Goal: Register for event/course

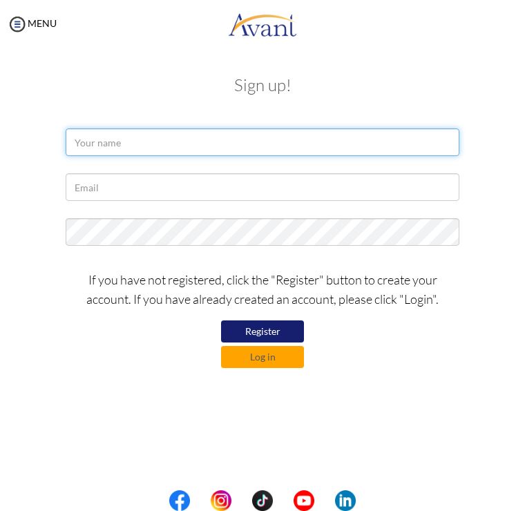
click at [265, 141] on input "text" at bounding box center [262, 142] width 393 height 28
type input "Astha Kafle"
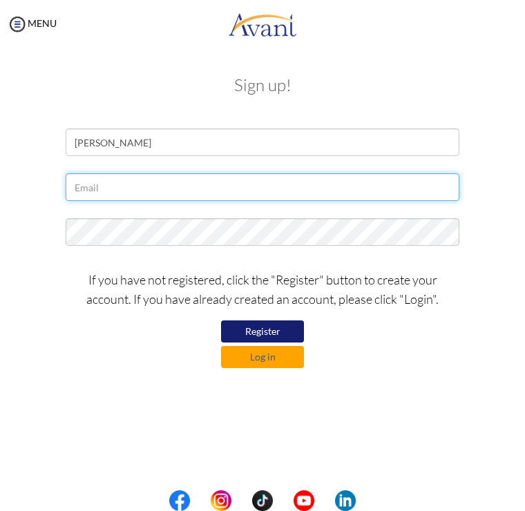
click at [207, 174] on input "text" at bounding box center [262, 187] width 393 height 28
type input "asthakafle8@gmail.com"
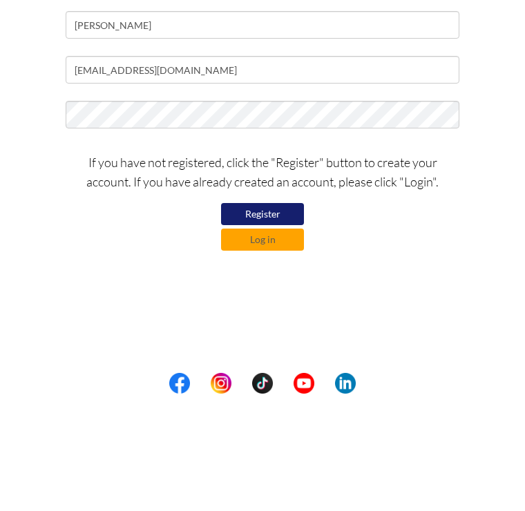
click at [281, 320] on button "Register" at bounding box center [262, 331] width 83 height 22
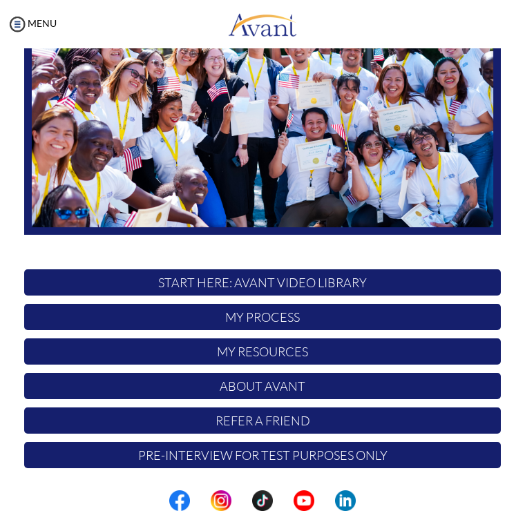
scroll to position [157, 0]
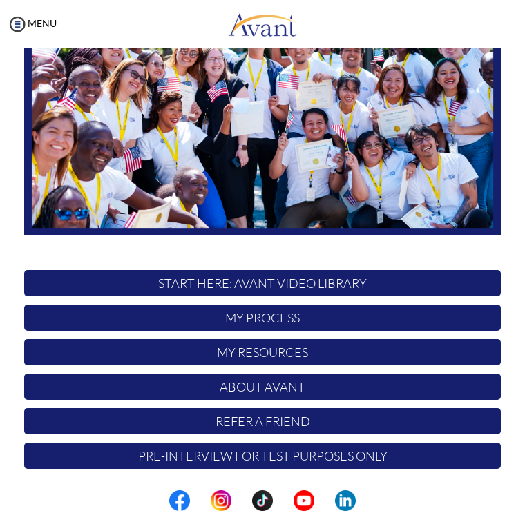
click at [213, 312] on p "My Process" at bounding box center [262, 317] width 476 height 26
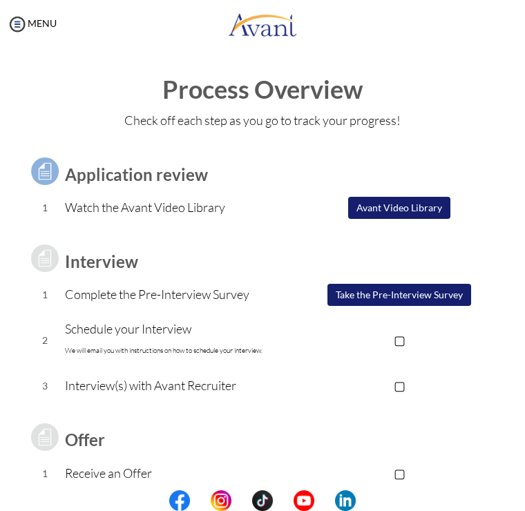
scroll to position [0, 0]
click at [382, 200] on button "Avant Video Library" at bounding box center [399, 208] width 102 height 22
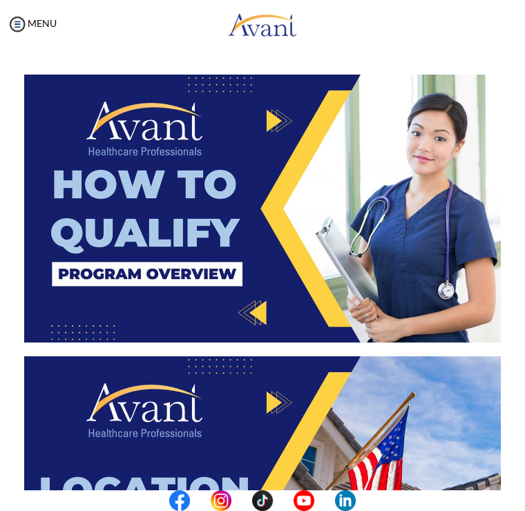
scroll to position [340, 0]
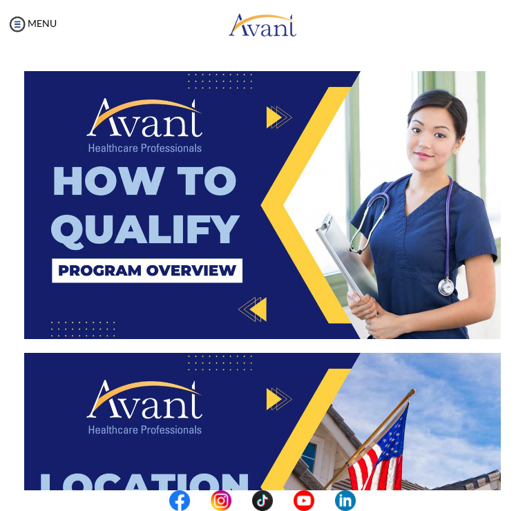
click at [266, 128] on img at bounding box center [262, 205] width 476 height 268
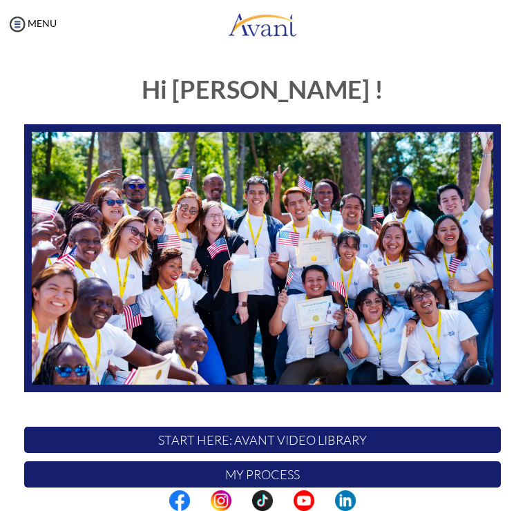
click at [389, 464] on p "My Process" at bounding box center [262, 474] width 476 height 26
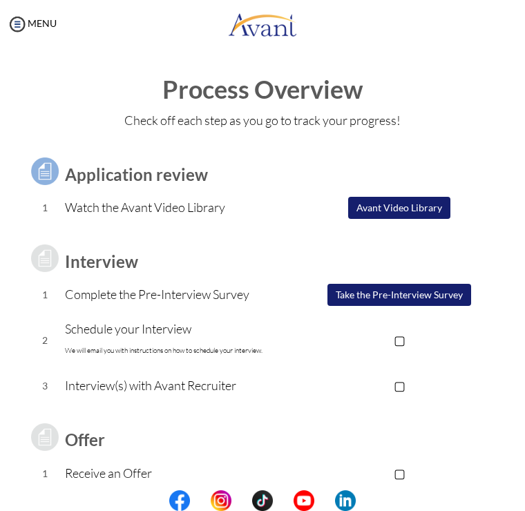
click at [421, 203] on button "Avant Video Library" at bounding box center [399, 208] width 102 height 22
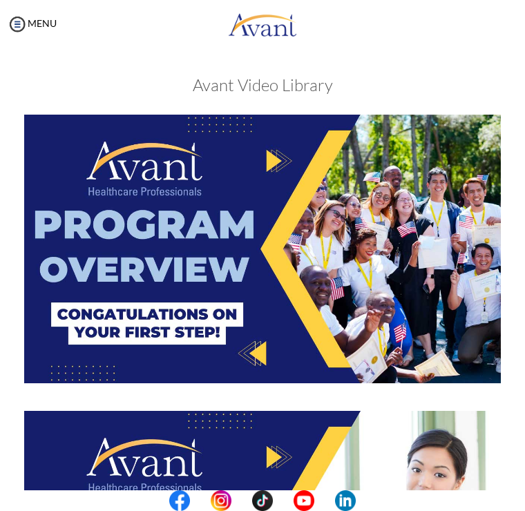
click at [284, 159] on img at bounding box center [262, 249] width 476 height 268
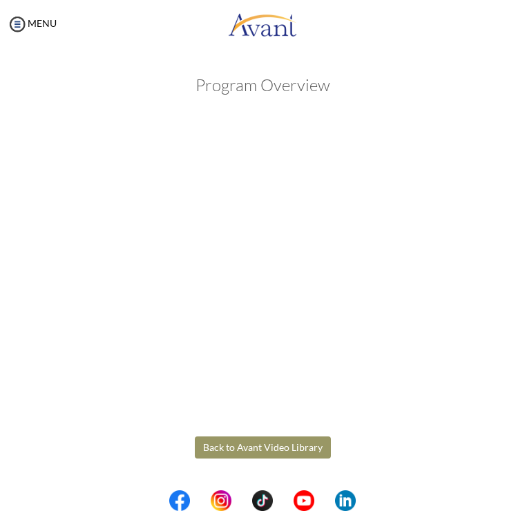
click at [23, 25] on body "Maintenance break. Please come back in 2 hours. MENU My Status What is the next…" at bounding box center [262, 255] width 525 height 511
click at [295, 445] on button "Back to Avant Video Library" at bounding box center [263, 447] width 136 height 22
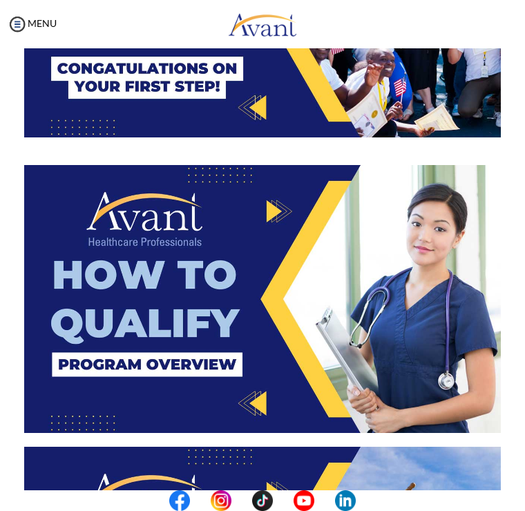
scroll to position [257, 0]
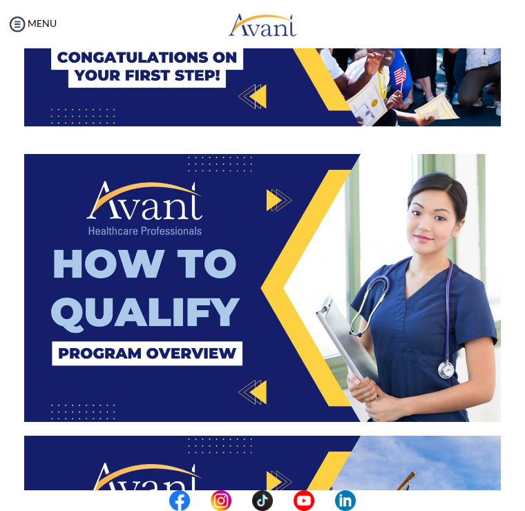
click at [268, 280] on img at bounding box center [262, 288] width 476 height 268
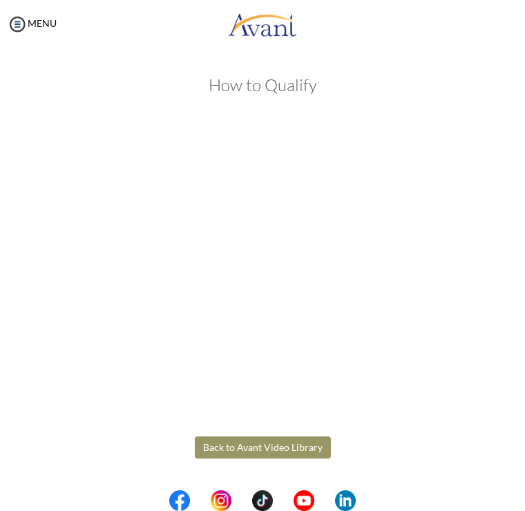
click at [278, 442] on body "Maintenance break. Please come back in 2 hours. MENU My Status What is the next…" at bounding box center [262, 255] width 525 height 511
click at [263, 440] on button "Back to Avant Video Library" at bounding box center [263, 447] width 136 height 22
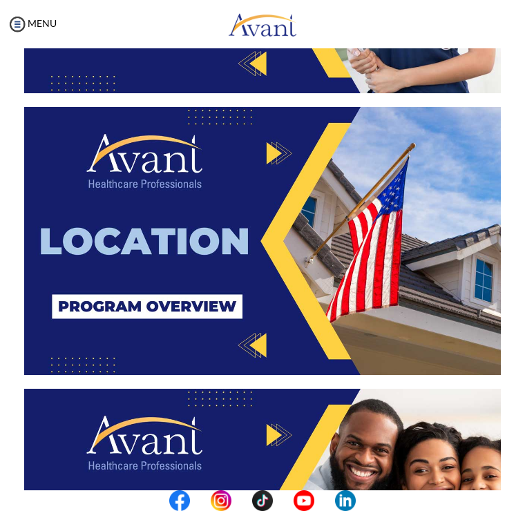
scroll to position [598, 0]
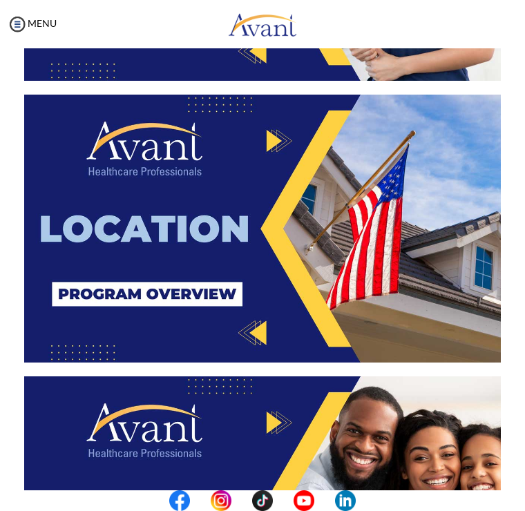
click at [256, 309] on img at bounding box center [262, 229] width 476 height 268
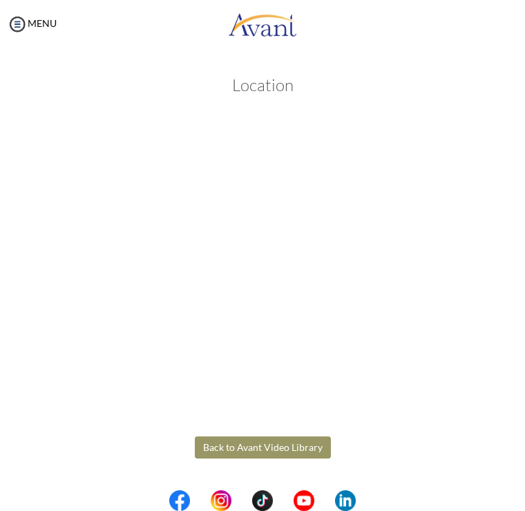
click at [275, 444] on body "Maintenance break. Please come back in 2 hours. MENU My Status What is the next…" at bounding box center [262, 255] width 525 height 511
click at [277, 442] on button "Back to Avant Video Library" at bounding box center [263, 447] width 136 height 22
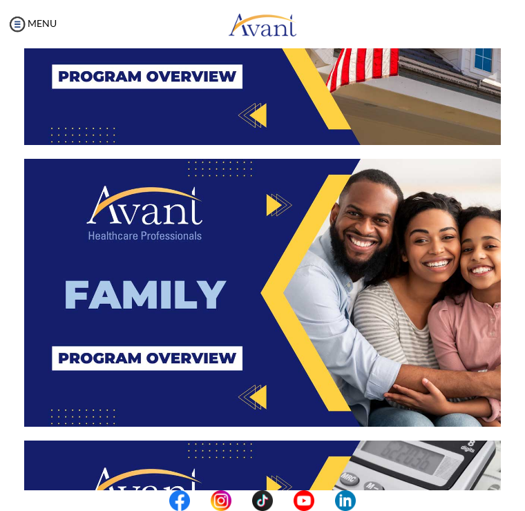
scroll to position [828, 0]
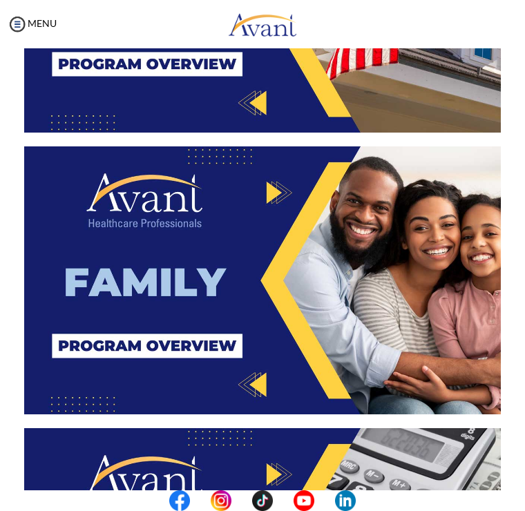
click at [262, 318] on img at bounding box center [262, 280] width 476 height 268
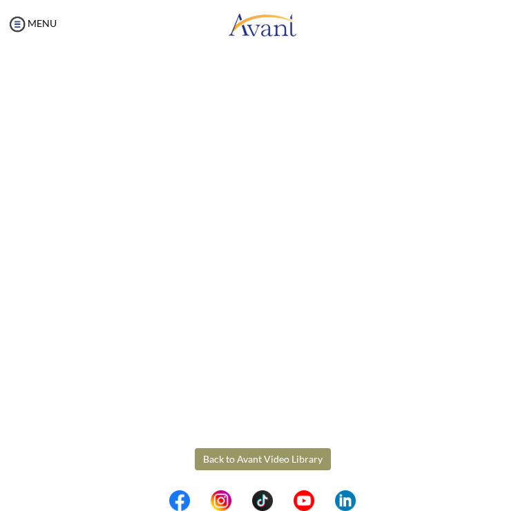
scroll to position [70, 0]
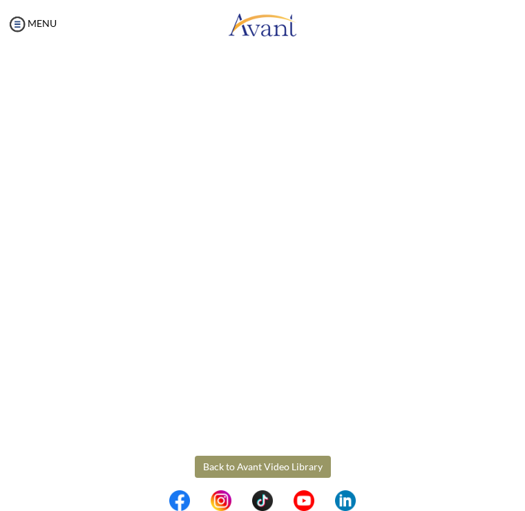
click at [298, 456] on body "Maintenance break. Please come back in 2 hours. MENU My Status What is the next…" at bounding box center [262, 255] width 525 height 511
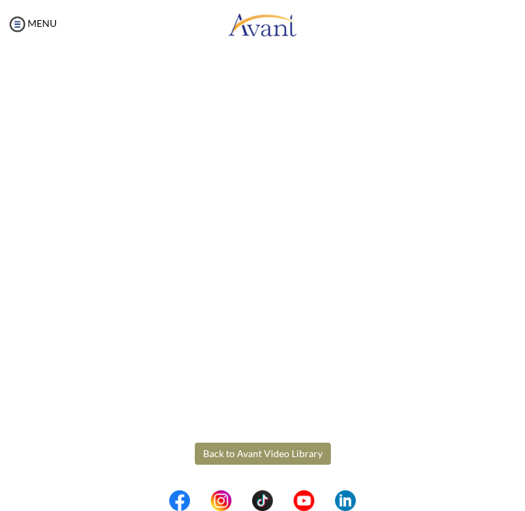
scroll to position [83, 0]
click at [276, 448] on button "Back to Avant Video Library" at bounding box center [263, 453] width 136 height 22
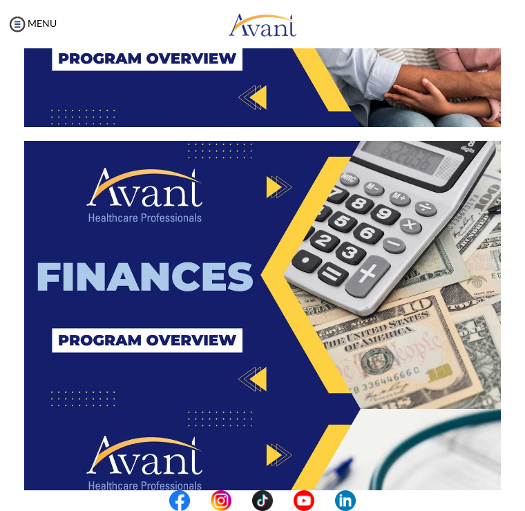
scroll to position [1120, 0]
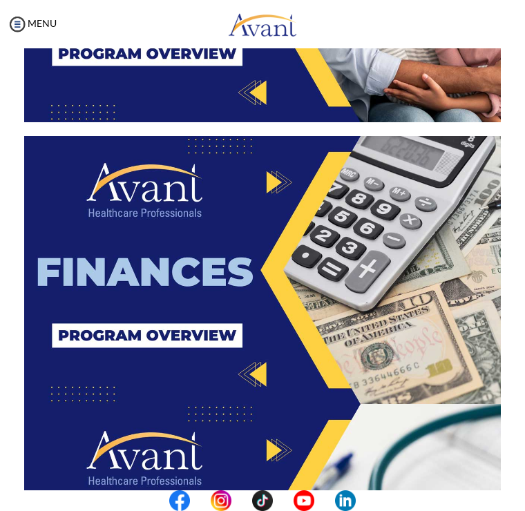
click at [292, 376] on img at bounding box center [262, 270] width 476 height 268
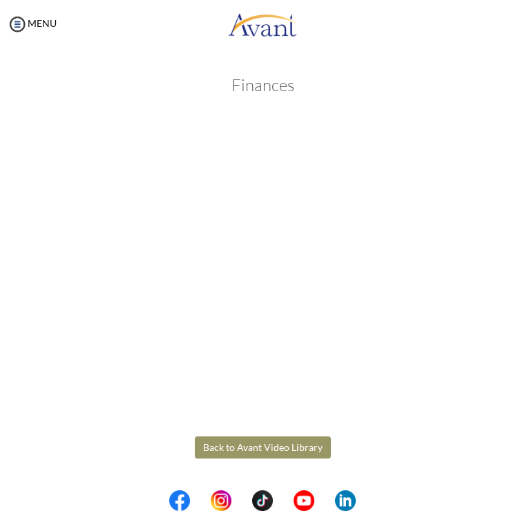
click at [260, 444] on body "Maintenance break. Please come back in 2 hours. MENU My Status What is the next…" at bounding box center [262, 255] width 525 height 511
click at [297, 438] on button "Back to Avant Video Library" at bounding box center [263, 447] width 136 height 22
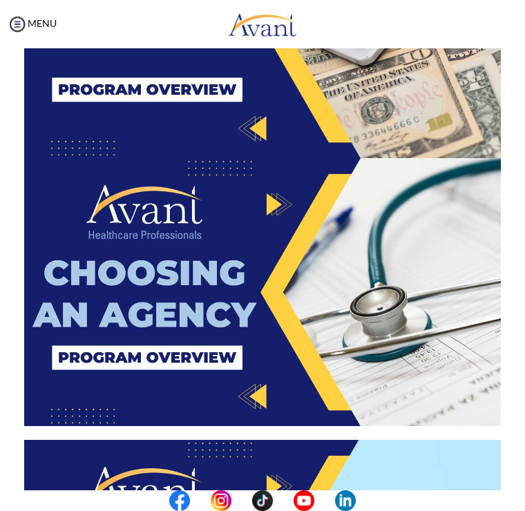
scroll to position [1364, 0]
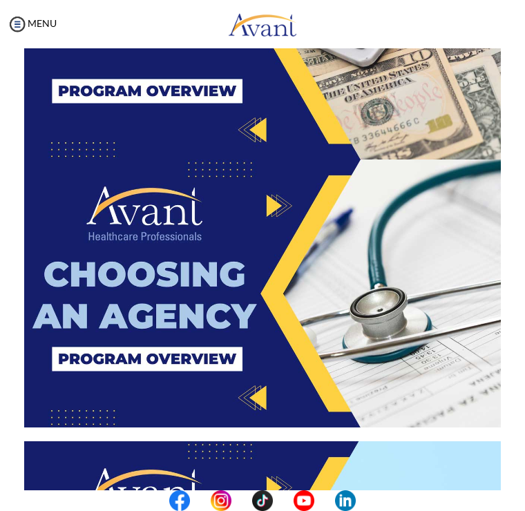
click at [275, 212] on img at bounding box center [262, 293] width 476 height 268
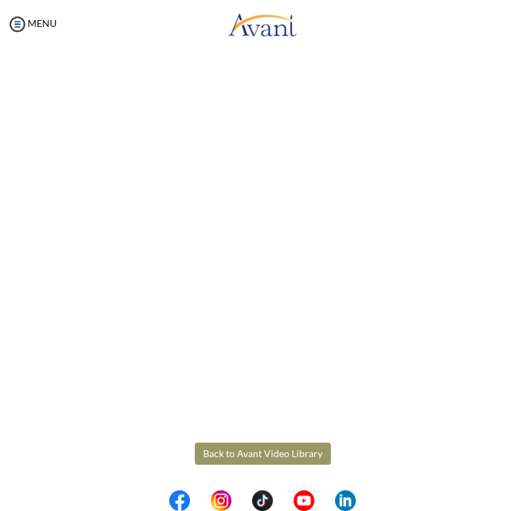
scroll to position [83, 0]
click at [272, 462] on body "Maintenance break. Please come back in 2 hours. MENU My Status What is the next…" at bounding box center [262, 255] width 525 height 511
click at [274, 447] on button "Back to Avant Video Library" at bounding box center [263, 453] width 136 height 22
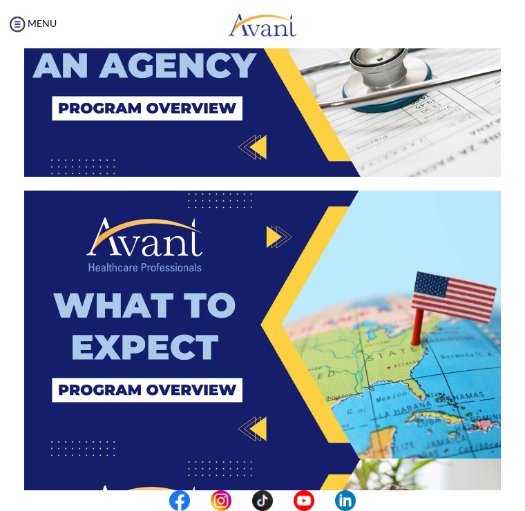
scroll to position [1617, 0]
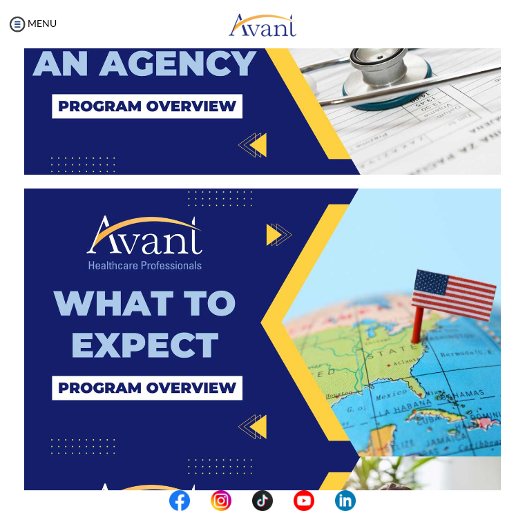
click at [269, 364] on img at bounding box center [262, 322] width 476 height 268
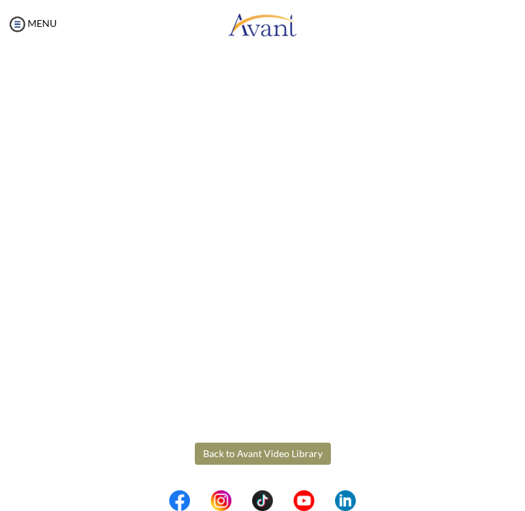
scroll to position [83, 0]
click at [265, 447] on body "Maintenance break. Please come back in 2 hours. MENU My Status What is the next…" at bounding box center [262, 255] width 525 height 511
click at [280, 445] on button "Back to Avant Video Library" at bounding box center [263, 453] width 136 height 22
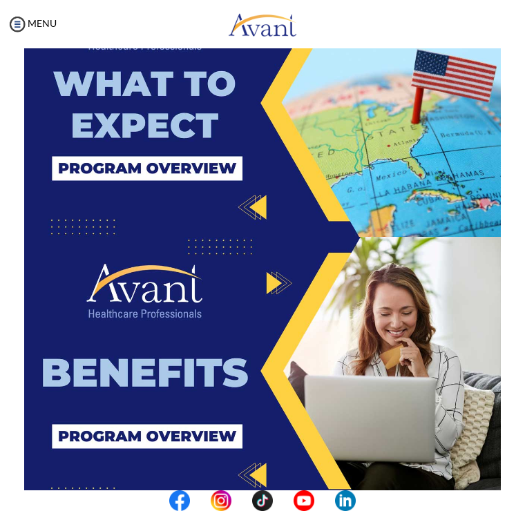
scroll to position [1816, 0]
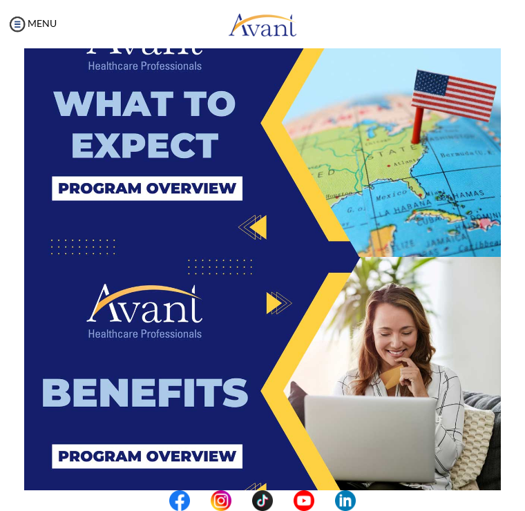
click at [274, 305] on img at bounding box center [262, 391] width 476 height 268
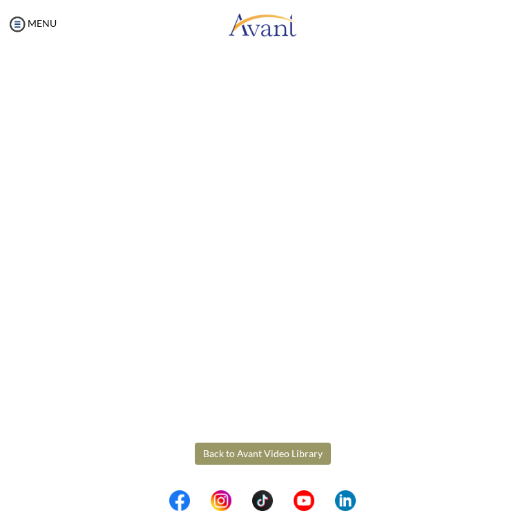
scroll to position [83, 0]
click at [284, 438] on body "Maintenance break. Please come back in 2 hours. MENU My Status What is the next…" at bounding box center [262, 255] width 525 height 511
click at [278, 452] on button "Back to Avant Video Library" at bounding box center [263, 453] width 136 height 22
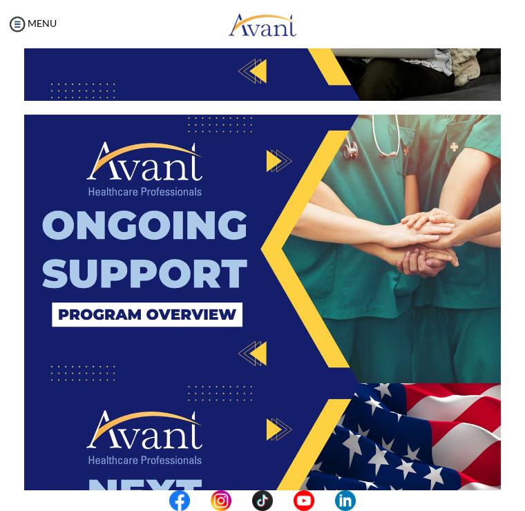
scroll to position [2234, 0]
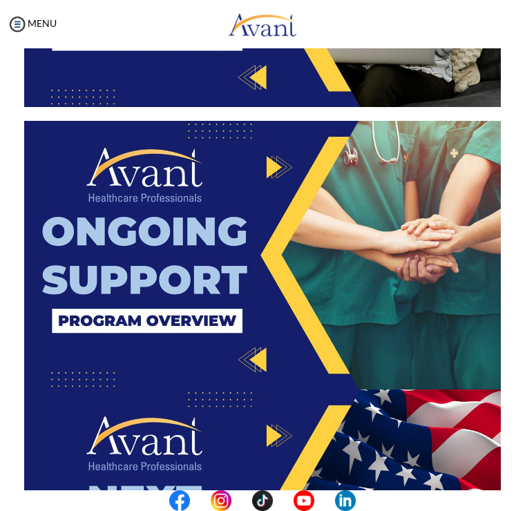
click at [251, 311] on img at bounding box center [262, 255] width 476 height 268
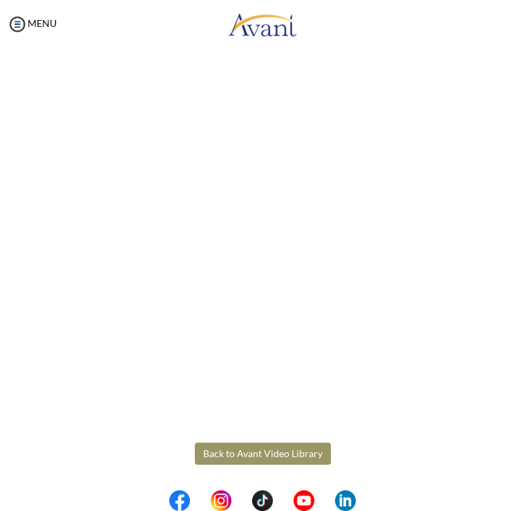
scroll to position [83, 0]
click at [260, 452] on body "Maintenance break. Please come back in 2 hours. MENU My Status What is the next…" at bounding box center [262, 255] width 525 height 511
click at [259, 449] on button "Back to Avant Video Library" at bounding box center [263, 453] width 136 height 22
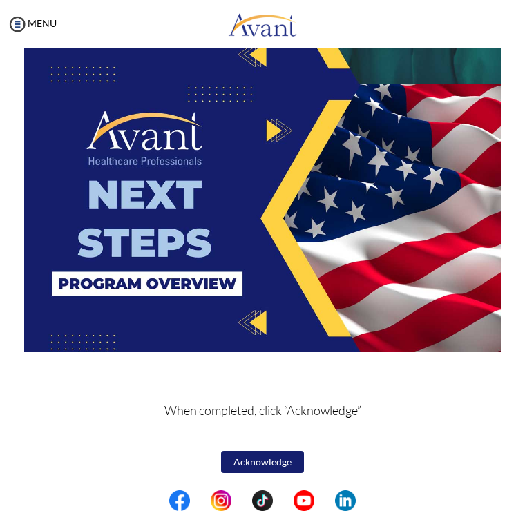
scroll to position [2538, 0]
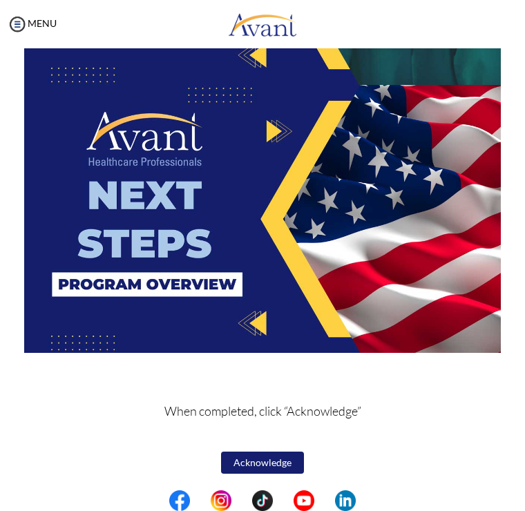
click at [277, 458] on button "Acknowledge" at bounding box center [262, 462] width 83 height 22
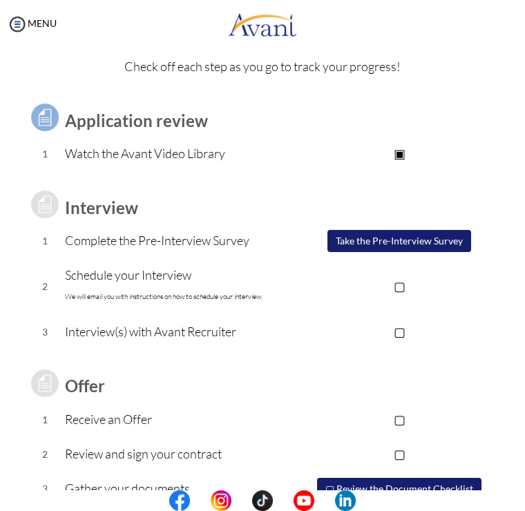
scroll to position [53, 0]
